Goal: Information Seeking & Learning: Find specific fact

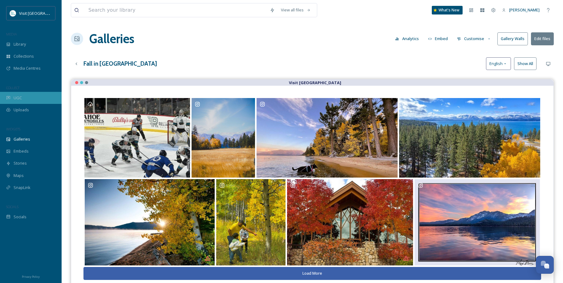
click at [26, 95] on div "UGC" at bounding box center [31, 98] width 62 height 12
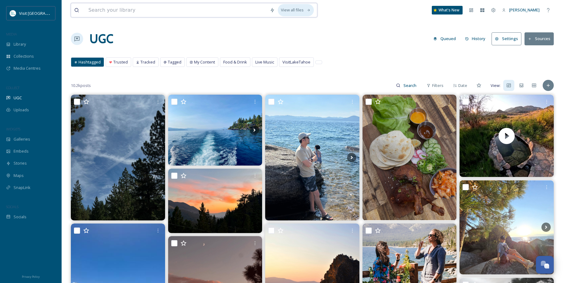
click at [298, 10] on div "View all files" at bounding box center [296, 10] width 36 height 12
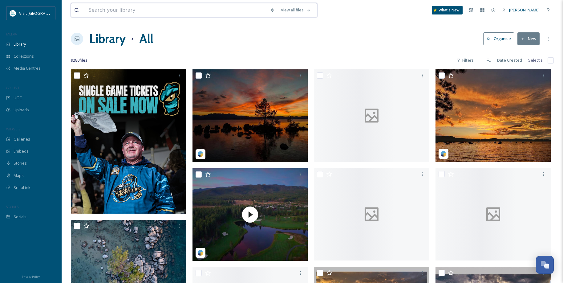
click at [208, 11] on input at bounding box center [176, 10] width 182 height 14
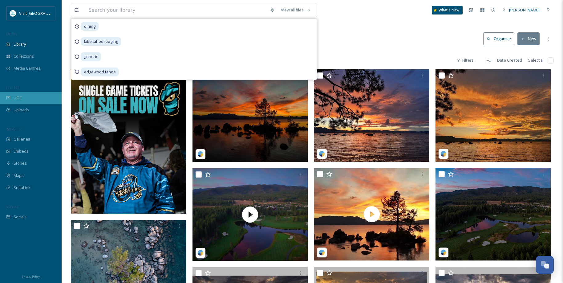
click at [40, 93] on div "UGC" at bounding box center [31, 98] width 62 height 12
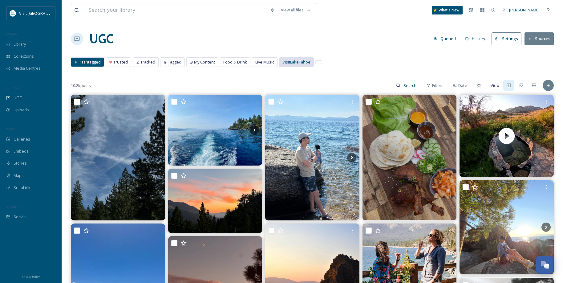
click at [300, 64] on span "VisitLakeTahoe" at bounding box center [297, 62] width 28 height 6
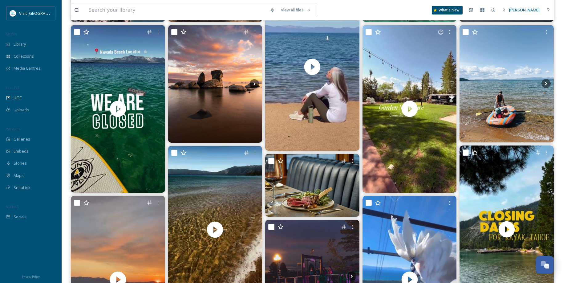
scroll to position [308, 0]
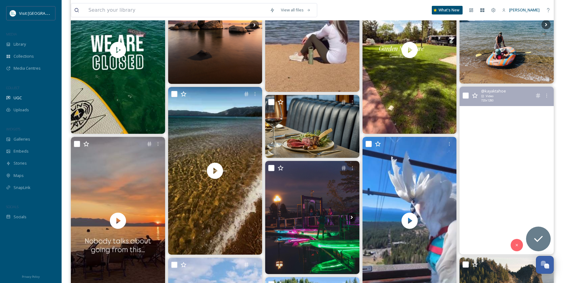
click at [526, 165] on video "🍂💙 As summer comes to a close and the cooler Tahoe weather rolls in, we’re offi…" at bounding box center [507, 171] width 94 height 168
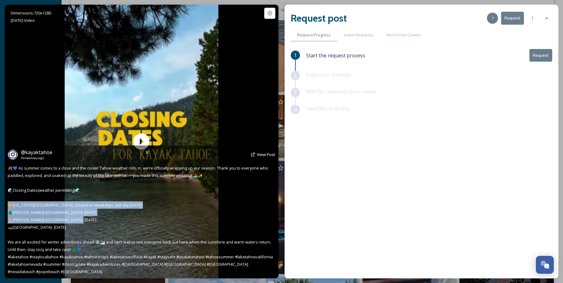
drag, startPoint x: 71, startPoint y: 230, endPoint x: 9, endPoint y: 208, distance: 66.1
click at [9, 208] on div "@ kayaktahoe Posted [DATE] View Post 🍂💙 As summer comes to a close and the cool…" at bounding box center [142, 211] width 274 height 133
copy span "ada Beach- Closed on weekdays, last day [DATE] 🌲[PERSON_NAME][GEOGRAPHIC_DATA]-…"
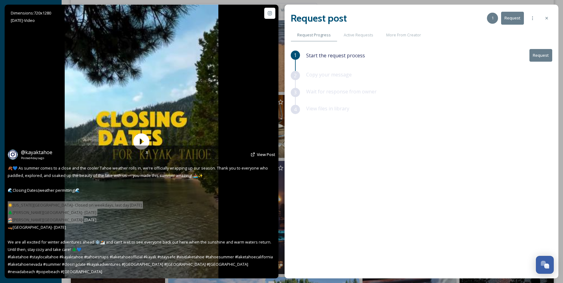
scroll to position [401, 0]
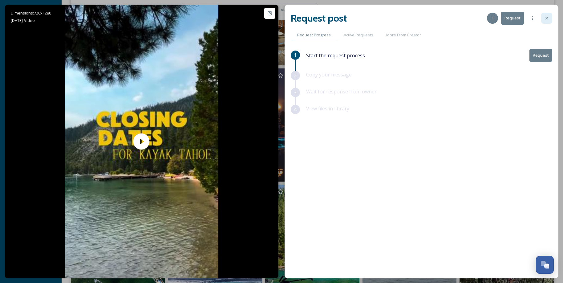
click at [550, 15] on div at bounding box center [546, 18] width 11 height 11
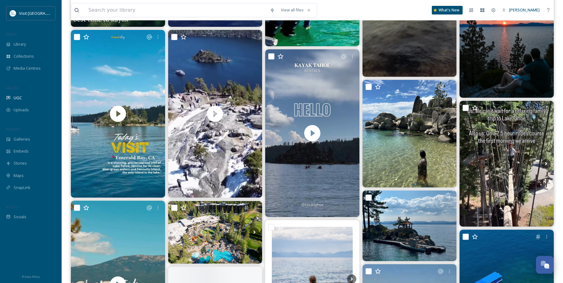
scroll to position [709, 0]
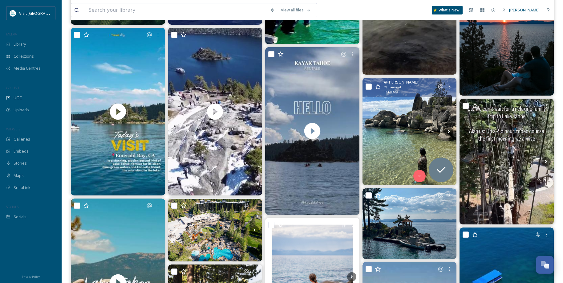
click at [404, 123] on img at bounding box center [410, 132] width 94 height 108
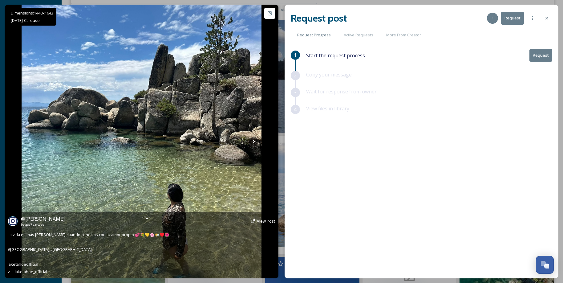
scroll to position [832, 0]
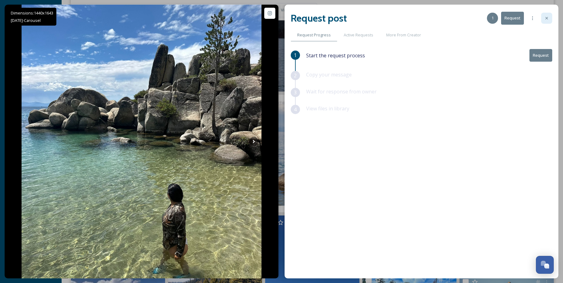
click at [544, 17] on div at bounding box center [546, 18] width 11 height 11
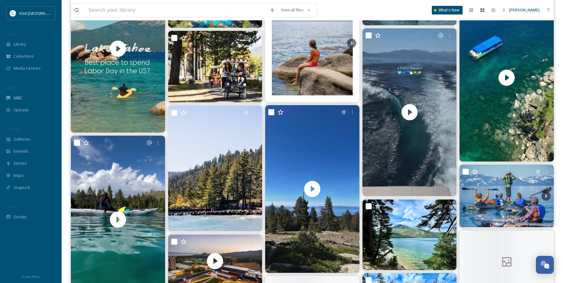
scroll to position [955, 0]
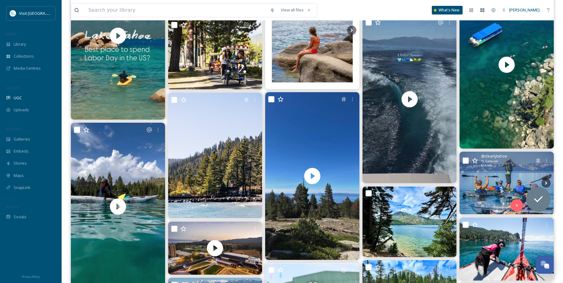
click at [492, 173] on img at bounding box center [507, 183] width 94 height 63
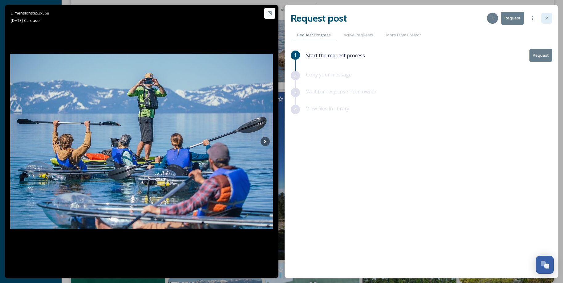
click at [544, 20] on div at bounding box center [546, 18] width 11 height 11
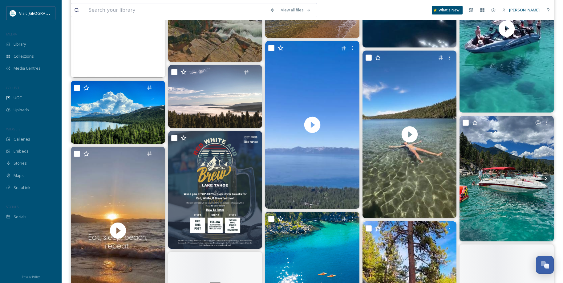
scroll to position [1972, 0]
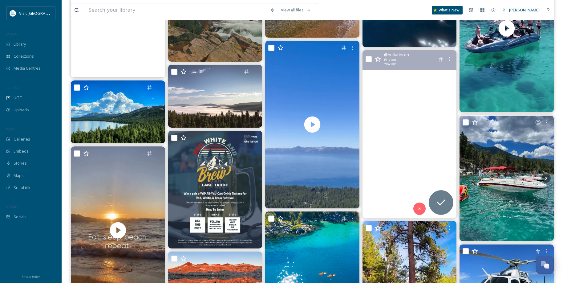
click at [410, 132] on video "Voy a dejar este recuerdo por aquí… \a#travelphotography #wanderlust #travel #s…" at bounding box center [410, 134] width 94 height 168
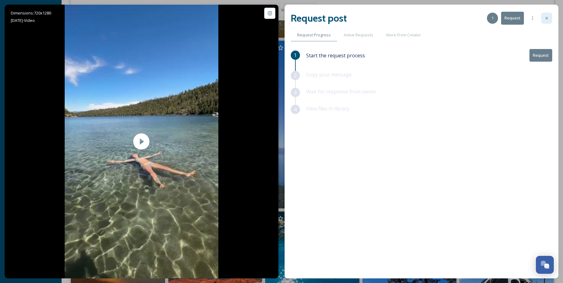
click at [547, 17] on icon at bounding box center [547, 18] width 5 height 5
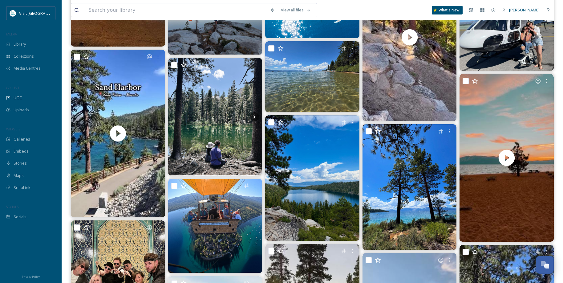
scroll to position [2250, 0]
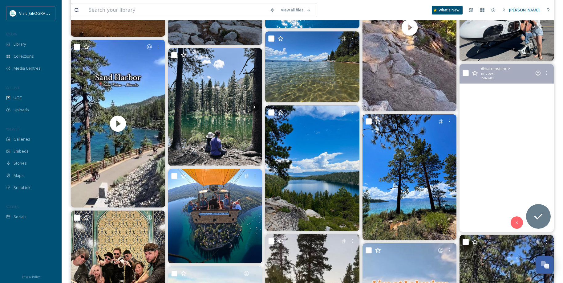
click at [510, 149] on video "Lake Tahoe, Nevada, USA 🇺🇸\a\aCrystal-clear waters cradled by the majestic Sier…" at bounding box center [507, 148] width 94 height 168
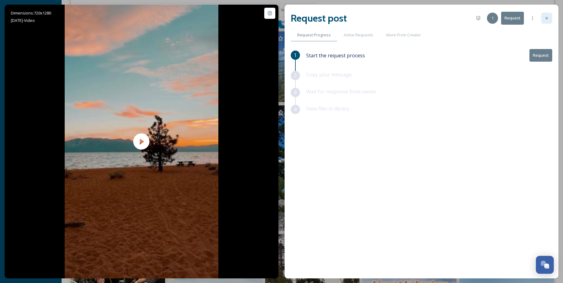
click at [547, 19] on icon at bounding box center [547, 18] width 5 height 5
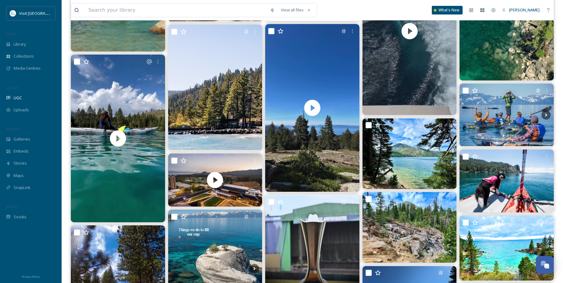
scroll to position [886, 0]
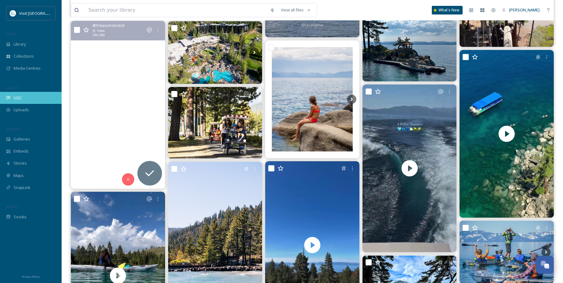
click at [20, 99] on span "UGC" at bounding box center [18, 98] width 8 height 6
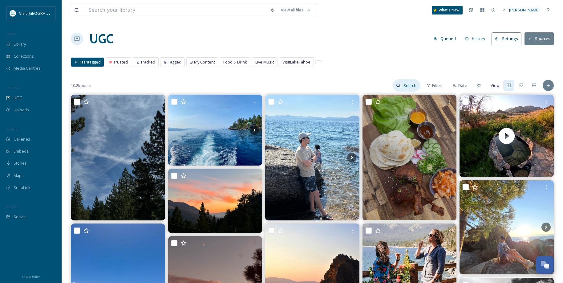
click at [409, 86] on input at bounding box center [411, 85] width 20 height 12
type input "LaKE tAHOW"
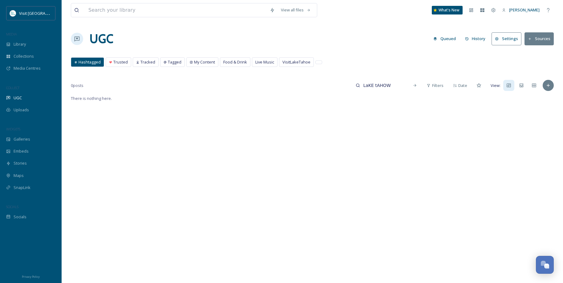
drag, startPoint x: 401, startPoint y: 84, endPoint x: 329, endPoint y: 87, distance: 72.8
click at [329, 87] on div "0 posts LaKE tAHOW Filters Date View:" at bounding box center [312, 85] width 483 height 12
type input "L"
type input "[GEOGRAPHIC_DATA]"
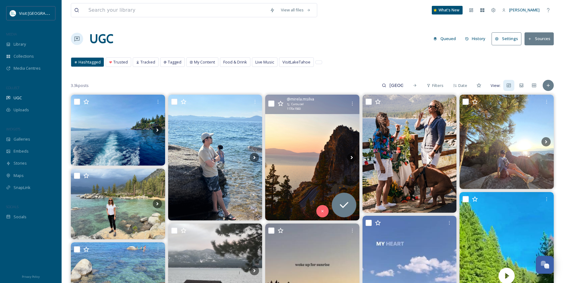
click at [304, 145] on img at bounding box center [312, 157] width 94 height 125
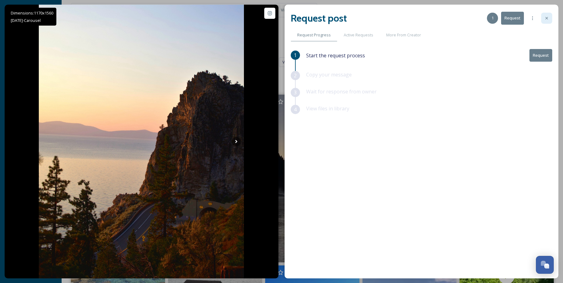
click at [549, 20] on icon at bounding box center [547, 18] width 5 height 5
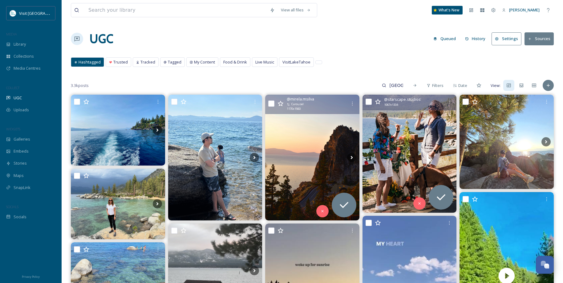
click at [409, 134] on img at bounding box center [410, 154] width 94 height 118
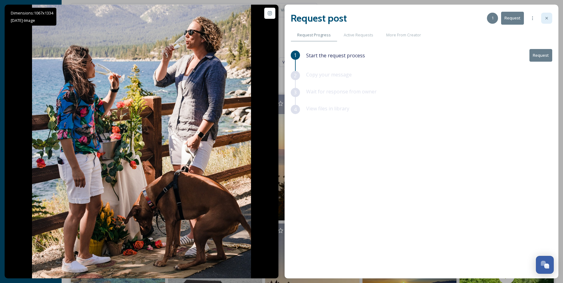
click at [549, 19] on icon at bounding box center [547, 18] width 5 height 5
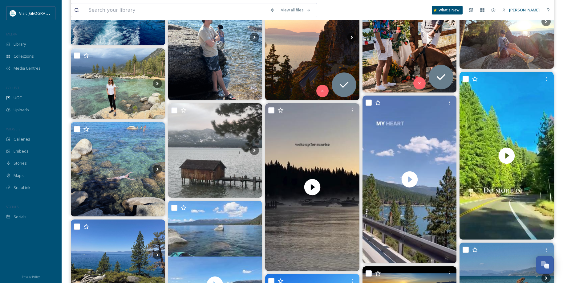
scroll to position [123, 0]
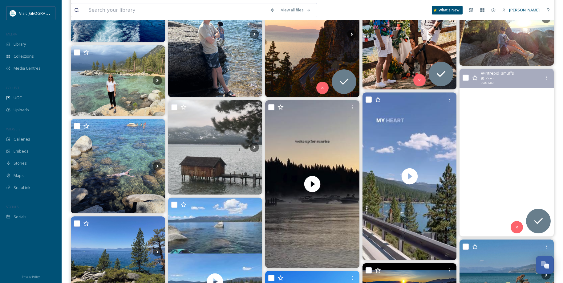
click at [510, 160] on video "Lake Tahoe is an alpine lake situated at a height of over 6000ft above sea leve…" at bounding box center [507, 153] width 94 height 168
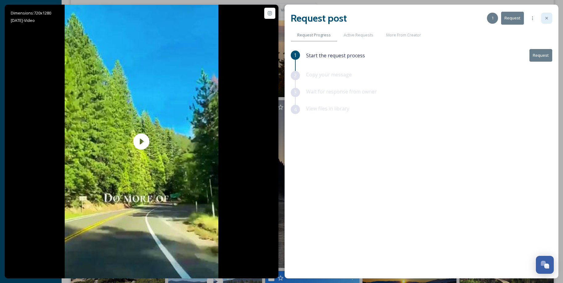
click at [549, 20] on icon at bounding box center [547, 18] width 5 height 5
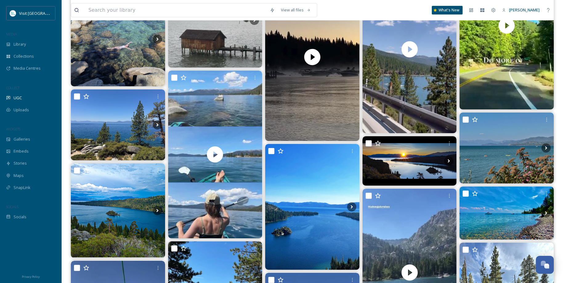
scroll to position [308, 0]
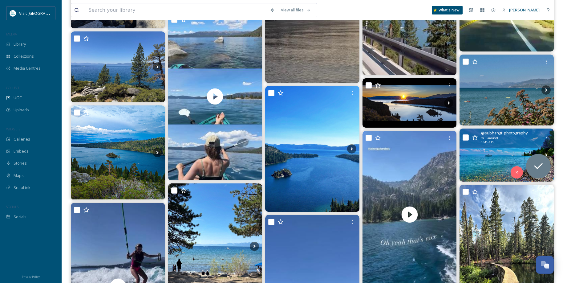
click at [487, 154] on img at bounding box center [507, 155] width 94 height 53
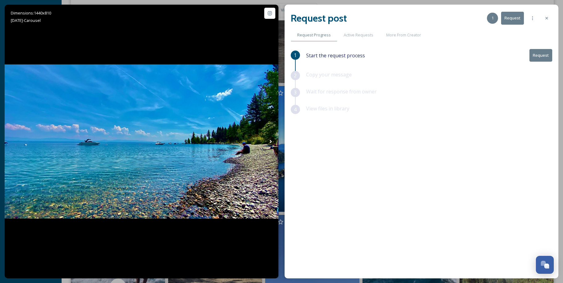
drag, startPoint x: 546, startPoint y: 17, endPoint x: 545, endPoint y: 22, distance: 4.7
click at [546, 17] on icon at bounding box center [547, 18] width 5 height 5
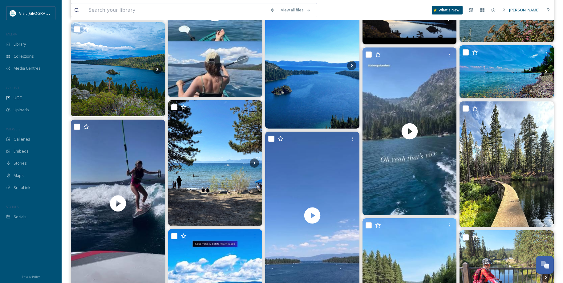
scroll to position [401, 0]
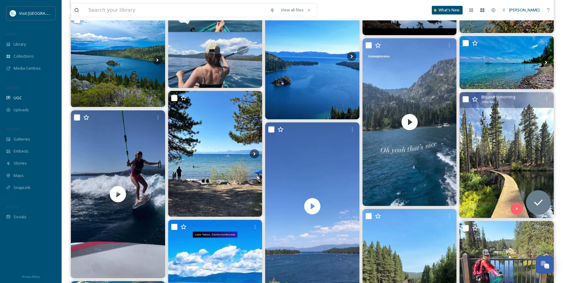
click at [498, 161] on img at bounding box center [507, 154] width 94 height 125
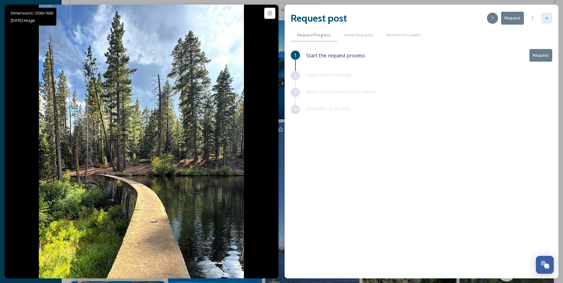
click at [549, 20] on icon at bounding box center [547, 18] width 5 height 5
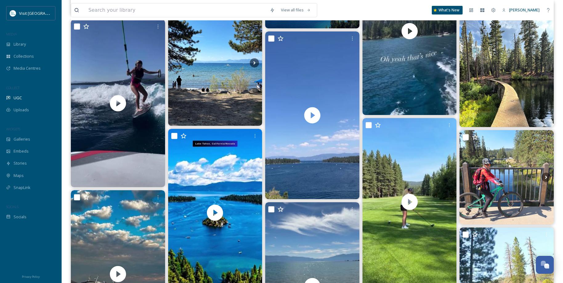
scroll to position [555, 0]
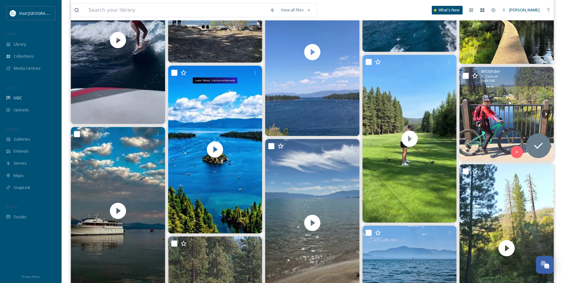
click at [505, 117] on img at bounding box center [507, 114] width 94 height 94
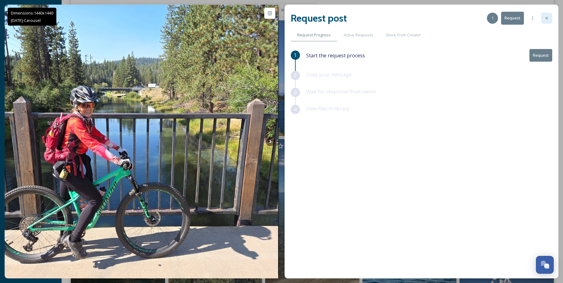
click at [548, 19] on icon at bounding box center [547, 18] width 5 height 5
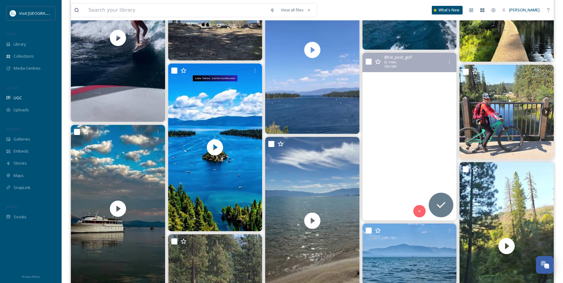
scroll to position [555, 0]
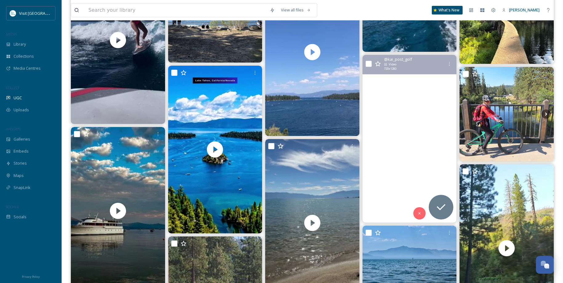
click at [411, 113] on video "Went to Lake Tahoe last week🌲⛰️ Played my favorite course oldbrockway1924 It wa…" at bounding box center [410, 139] width 94 height 168
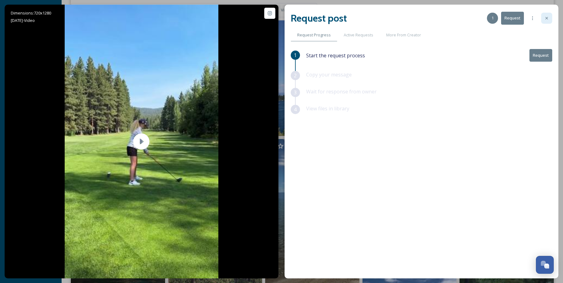
click at [544, 20] on div at bounding box center [546, 18] width 11 height 11
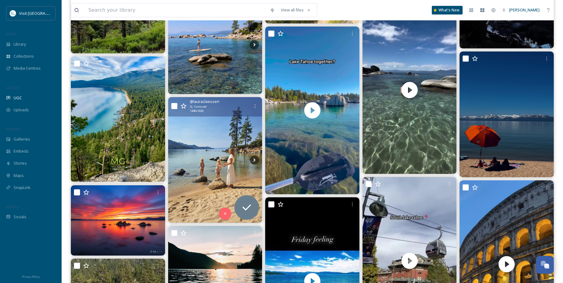
scroll to position [986, 0]
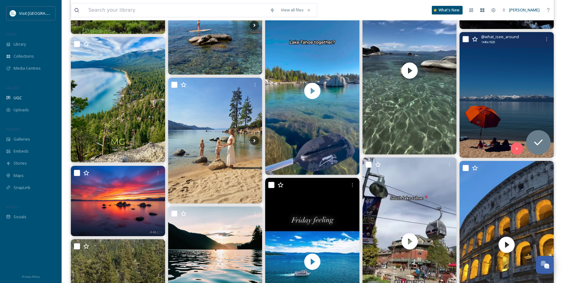
click at [503, 102] on img at bounding box center [507, 94] width 94 height 125
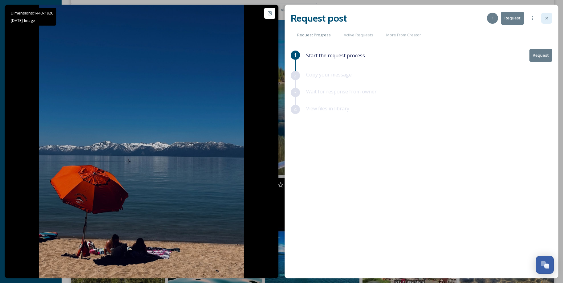
click at [550, 15] on div at bounding box center [546, 18] width 11 height 11
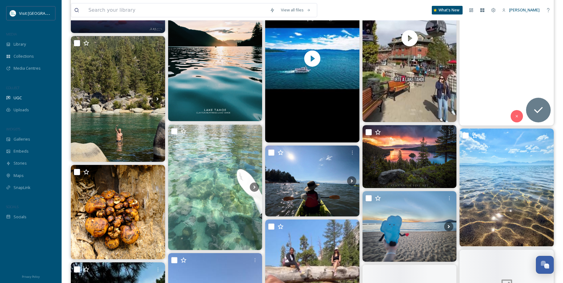
scroll to position [1233, 0]
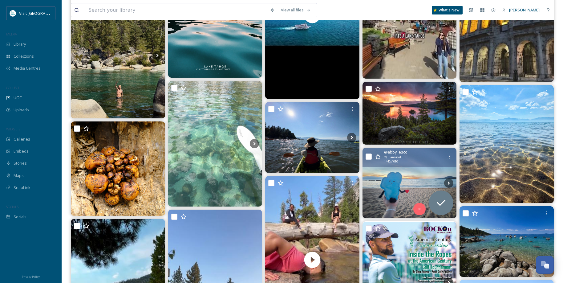
click at [407, 175] on img at bounding box center [410, 183] width 94 height 71
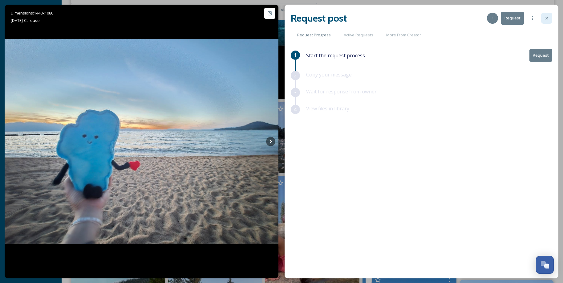
click at [548, 16] on icon at bounding box center [547, 18] width 5 height 5
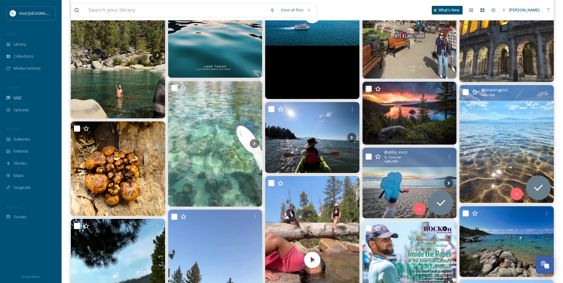
click at [496, 128] on img at bounding box center [507, 144] width 94 height 118
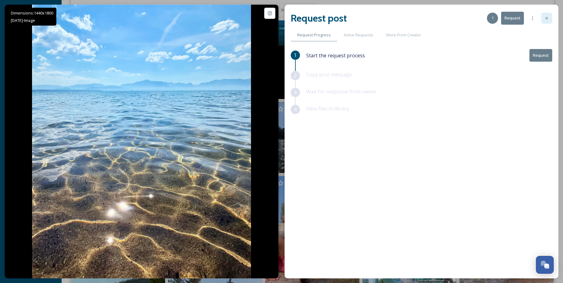
click at [549, 16] on icon at bounding box center [547, 18] width 5 height 5
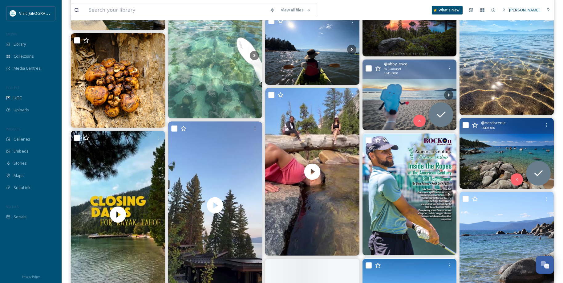
scroll to position [1325, 0]
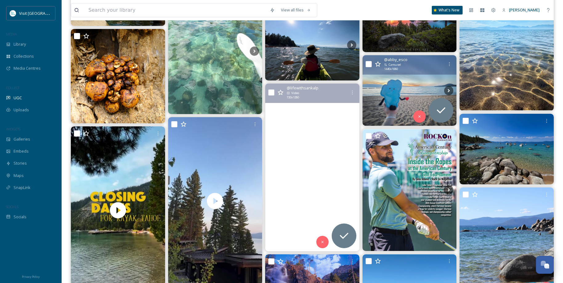
click at [318, 153] on video"] "Yosemite National Park Diaries, California, USA, a mesmerizing and magnificent …" at bounding box center [312, 168] width 94 height 168
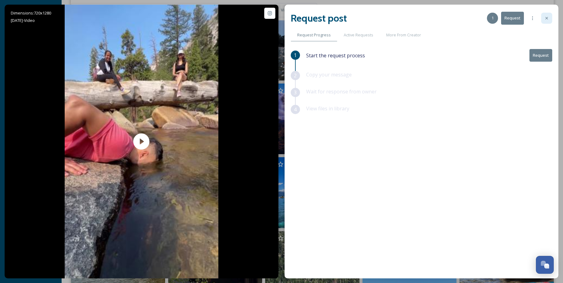
click at [544, 17] on div at bounding box center [546, 18] width 11 height 11
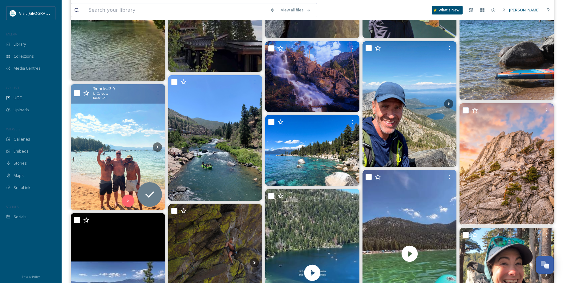
scroll to position [1541, 0]
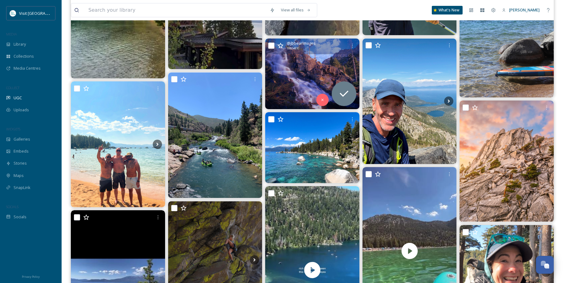
click at [299, 80] on img at bounding box center [312, 74] width 94 height 71
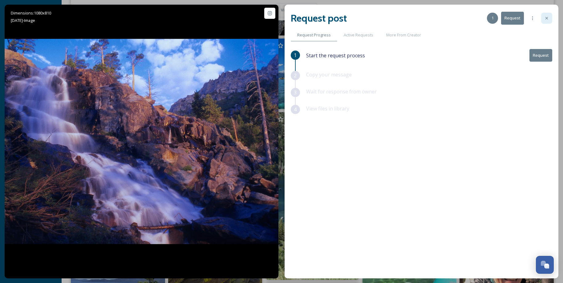
click at [547, 20] on icon at bounding box center [547, 18] width 5 height 5
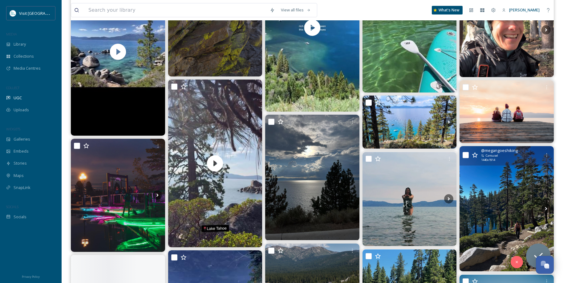
scroll to position [1818, 0]
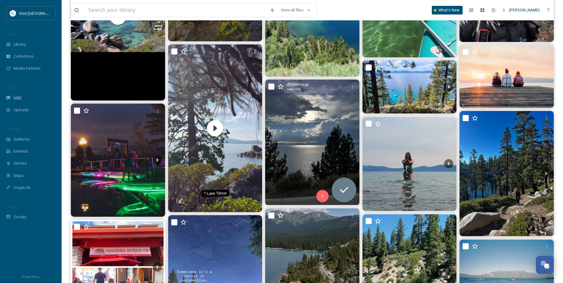
click at [318, 124] on img at bounding box center [312, 142] width 94 height 125
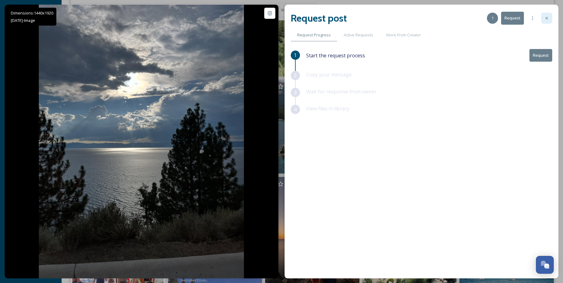
click at [548, 20] on icon at bounding box center [547, 18] width 5 height 5
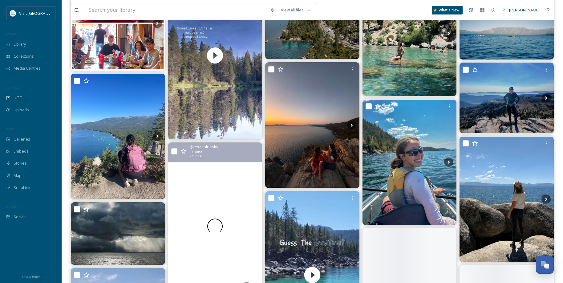
scroll to position [2065, 0]
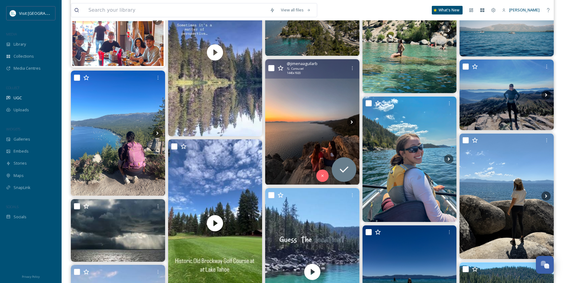
click at [315, 122] on img at bounding box center [312, 121] width 94 height 125
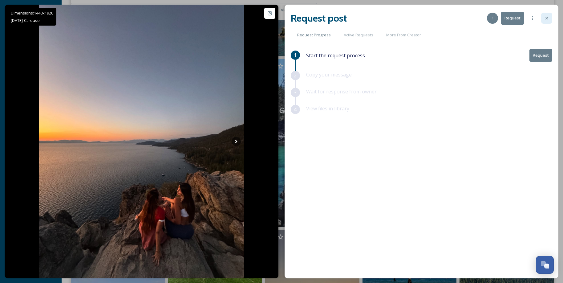
click at [548, 21] on div at bounding box center [546, 18] width 11 height 11
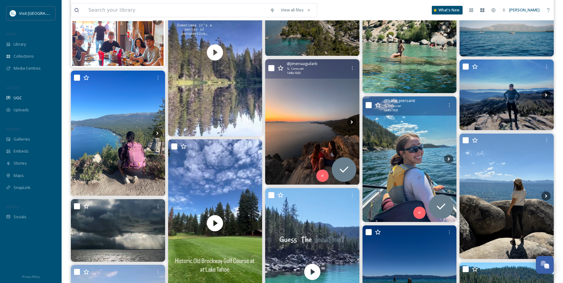
scroll to position [2157, 0]
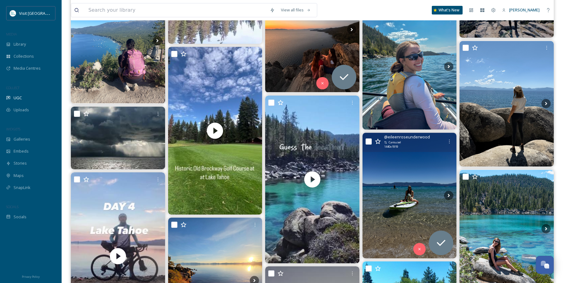
click at [412, 173] on img at bounding box center [410, 195] width 94 height 125
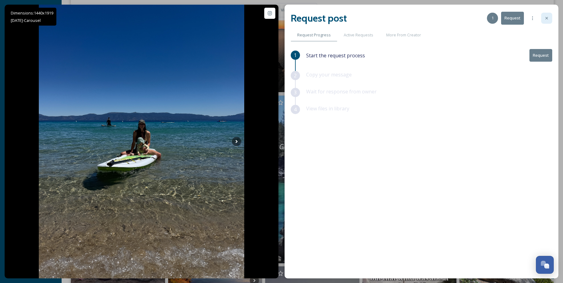
click at [549, 21] on div at bounding box center [546, 18] width 11 height 11
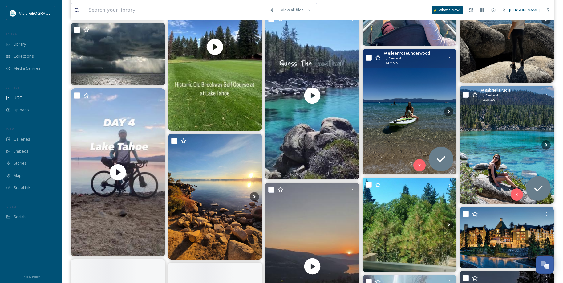
scroll to position [2250, 0]
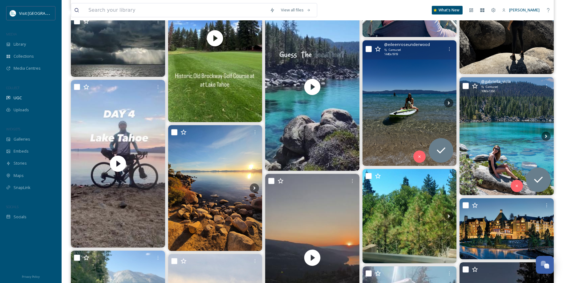
click at [527, 132] on img at bounding box center [507, 136] width 94 height 118
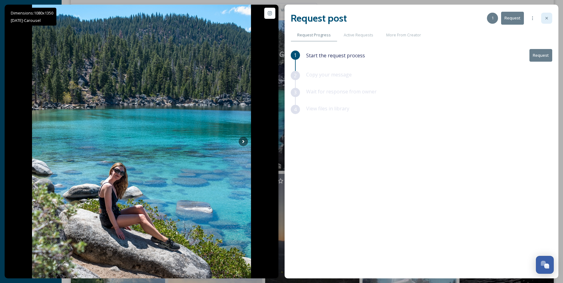
click at [548, 21] on div at bounding box center [546, 18] width 11 height 11
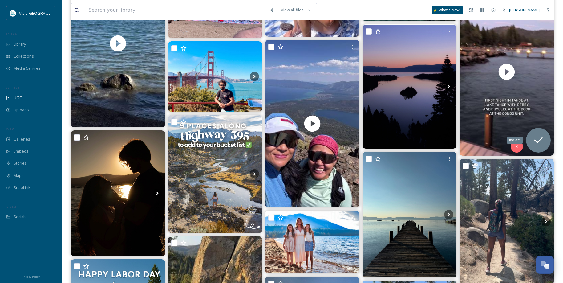
scroll to position [3205, 0]
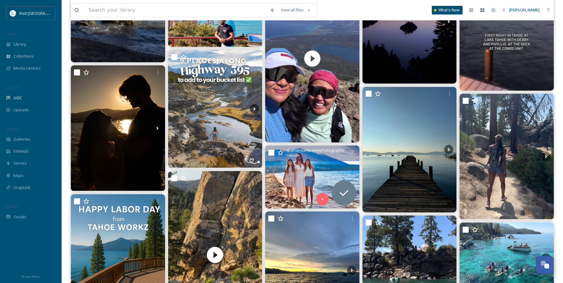
click at [302, 172] on img at bounding box center [312, 176] width 94 height 63
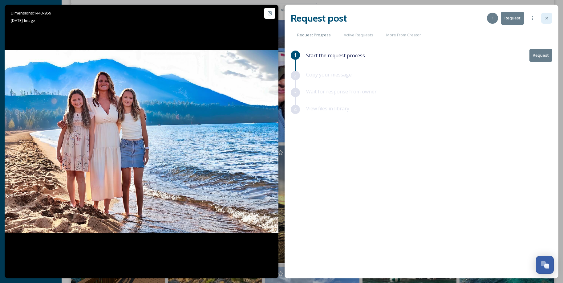
click at [548, 18] on icon at bounding box center [547, 18] width 5 height 5
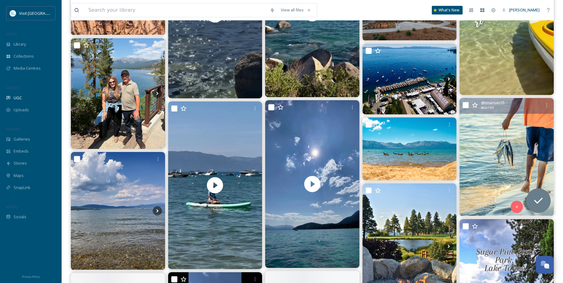
scroll to position [4161, 0]
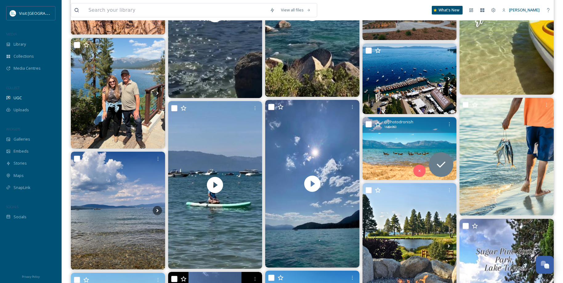
click at [393, 152] on img at bounding box center [410, 148] width 94 height 63
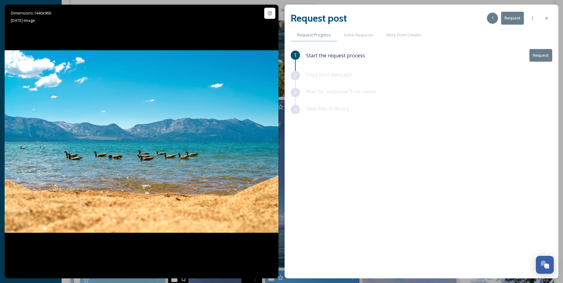
click at [540, 56] on button "Request" at bounding box center [541, 55] width 23 height 13
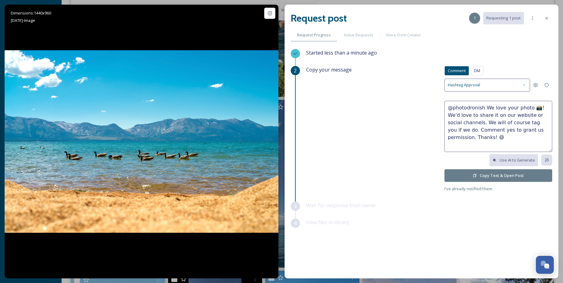
click at [504, 176] on button "Copy Text & Open Post" at bounding box center [499, 175] width 108 height 13
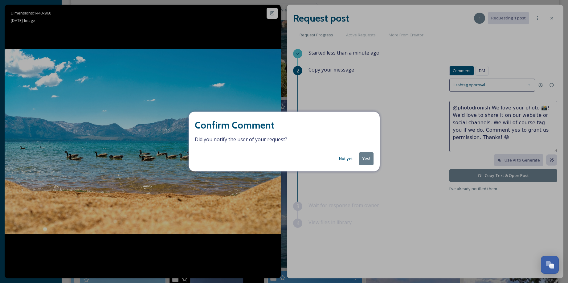
click at [366, 160] on button "Yes!" at bounding box center [366, 158] width 14 height 13
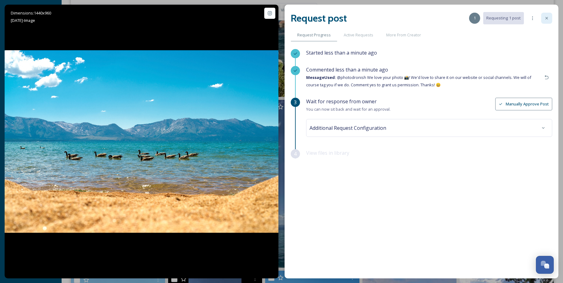
click at [545, 19] on icon at bounding box center [547, 18] width 5 height 5
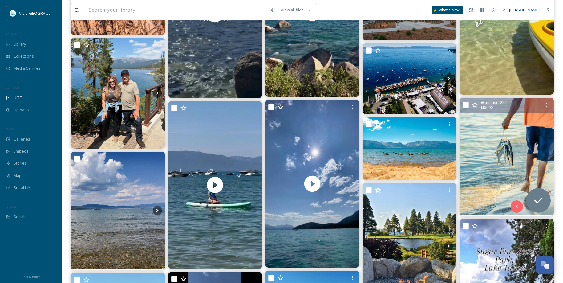
click at [495, 144] on img at bounding box center [507, 157] width 94 height 118
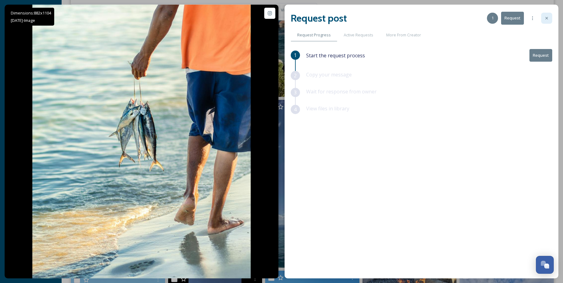
click at [547, 18] on icon at bounding box center [547, 18] width 2 height 2
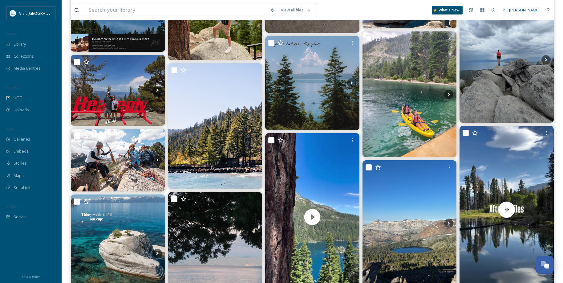
scroll to position [5732, 0]
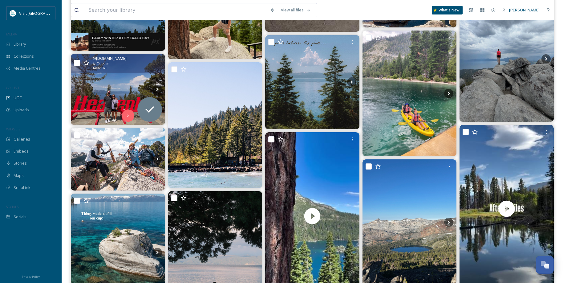
click at [102, 89] on img at bounding box center [118, 89] width 94 height 71
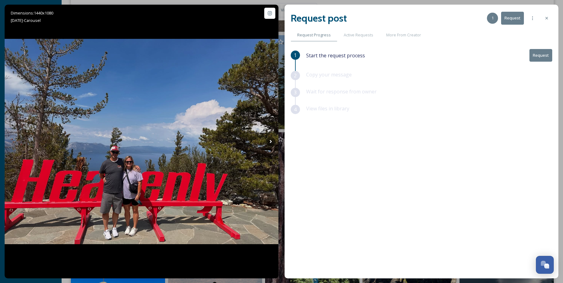
drag, startPoint x: 550, startPoint y: 21, endPoint x: 552, endPoint y: 24, distance: 3.9
click at [550, 21] on div at bounding box center [546, 18] width 11 height 11
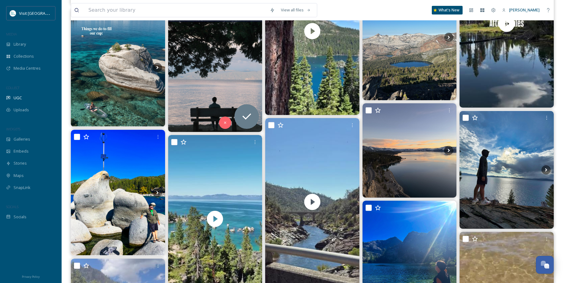
scroll to position [5856, 0]
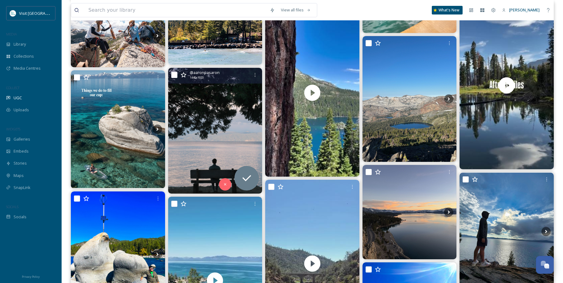
click at [219, 115] on img at bounding box center [215, 130] width 94 height 125
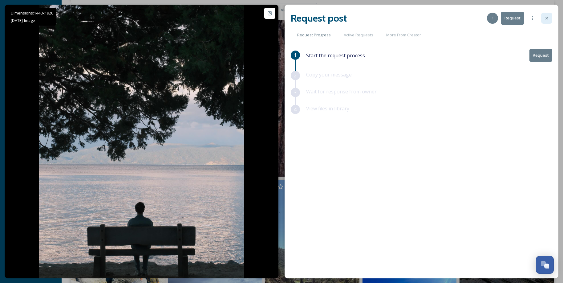
click at [549, 19] on icon at bounding box center [547, 18] width 5 height 5
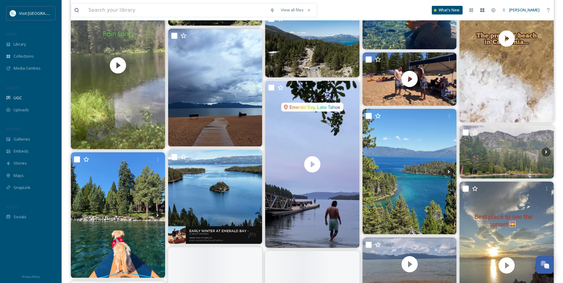
scroll to position [6195, 0]
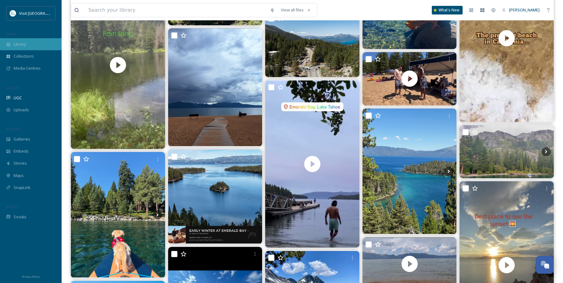
click at [21, 46] on span "Library" at bounding box center [20, 44] width 12 height 6
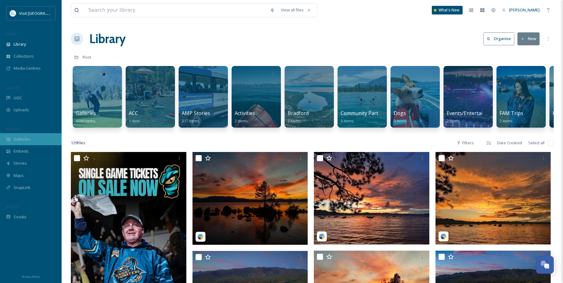
click at [21, 138] on span "Galleries" at bounding box center [22, 139] width 17 height 6
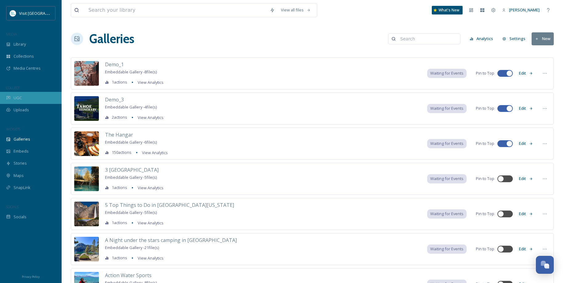
click at [16, 99] on span "UGC" at bounding box center [18, 98] width 8 height 6
